Goal: Navigation & Orientation: Find specific page/section

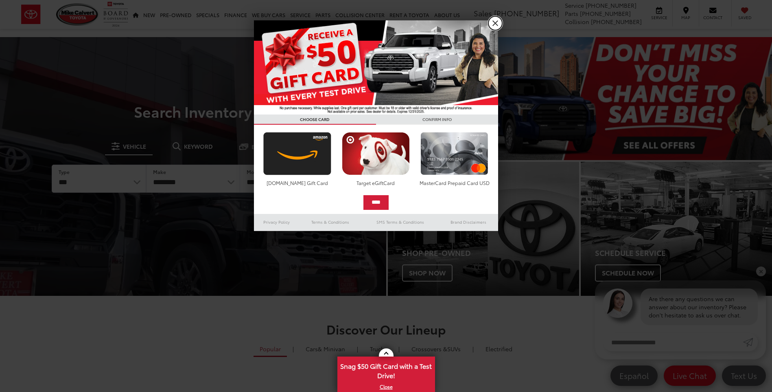
click at [491, 24] on link "X" at bounding box center [496, 23] width 14 height 14
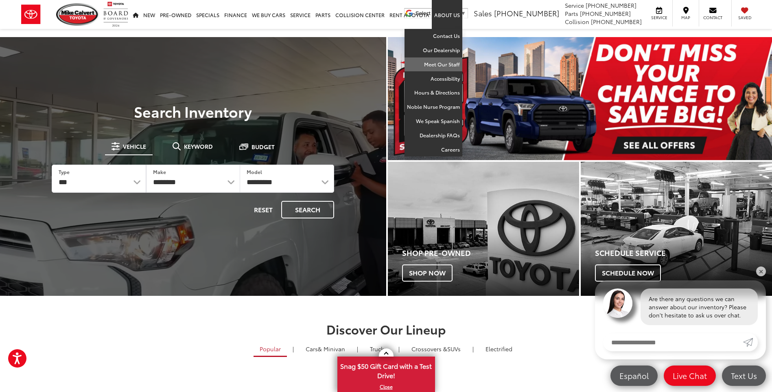
click at [435, 64] on link "Meet Our Staff" at bounding box center [434, 64] width 58 height 14
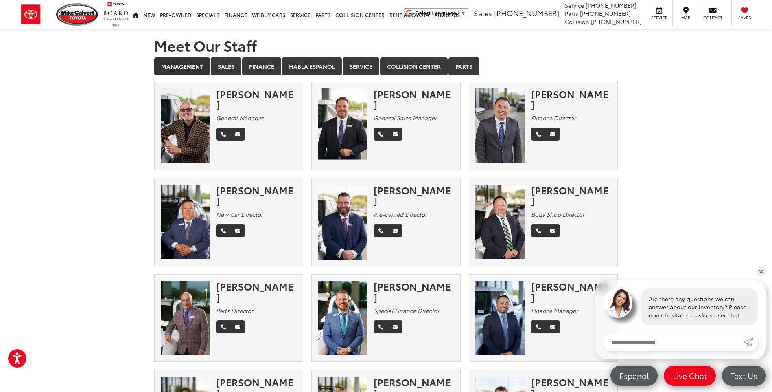
click at [193, 145] on img at bounding box center [186, 125] width 50 height 75
